Goal: Navigation & Orientation: Find specific page/section

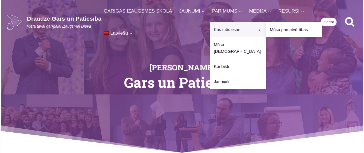
click at [225, 29] on span "Kas mēs esam Expand" at bounding box center [238, 29] width 48 height 7
